Goal: Entertainment & Leisure: Consume media (video, audio)

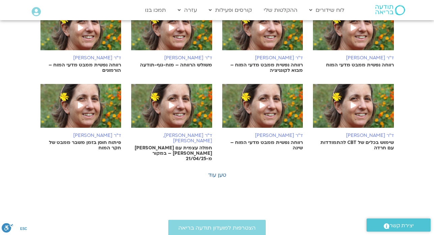
scroll to position [369, 0]
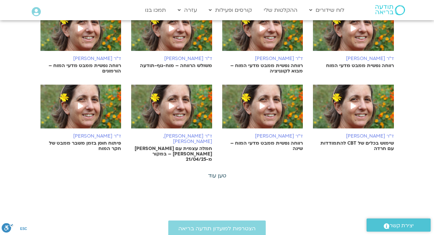
click at [218, 172] on link "טען עוד" at bounding box center [217, 175] width 18 height 7
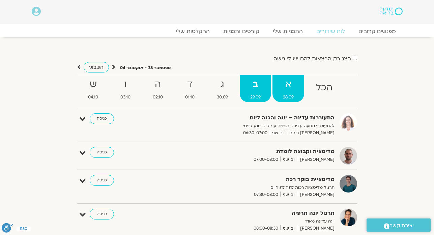
click at [288, 87] on strong "א" at bounding box center [288, 84] width 32 height 15
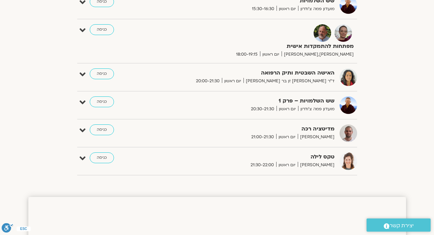
scroll to position [320, 0]
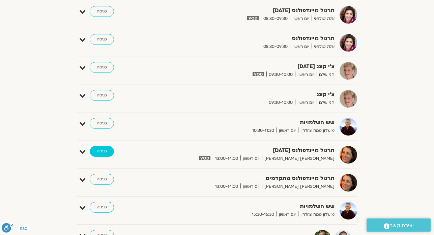
click at [96, 153] on link "כניסה" at bounding box center [102, 151] width 24 height 11
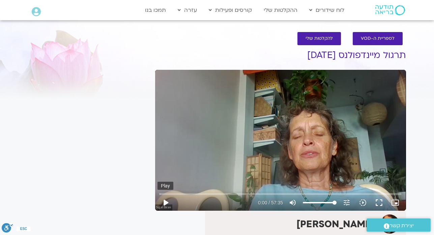
click at [164, 202] on button "play_arrow" at bounding box center [165, 203] width 16 height 16
click at [381, 202] on button "fullscreen" at bounding box center [379, 203] width 16 height 16
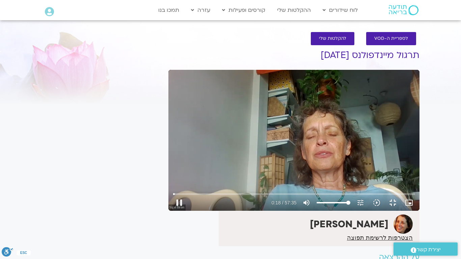
type input "18.879528"
